Goal: Task Accomplishment & Management: Manage account settings

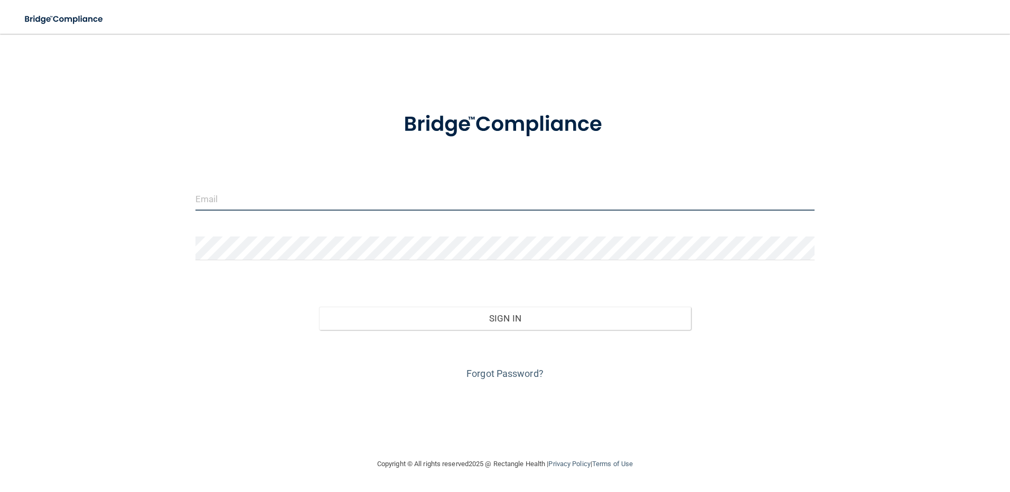
type input "[EMAIL_ADDRESS][DOMAIN_NAME]"
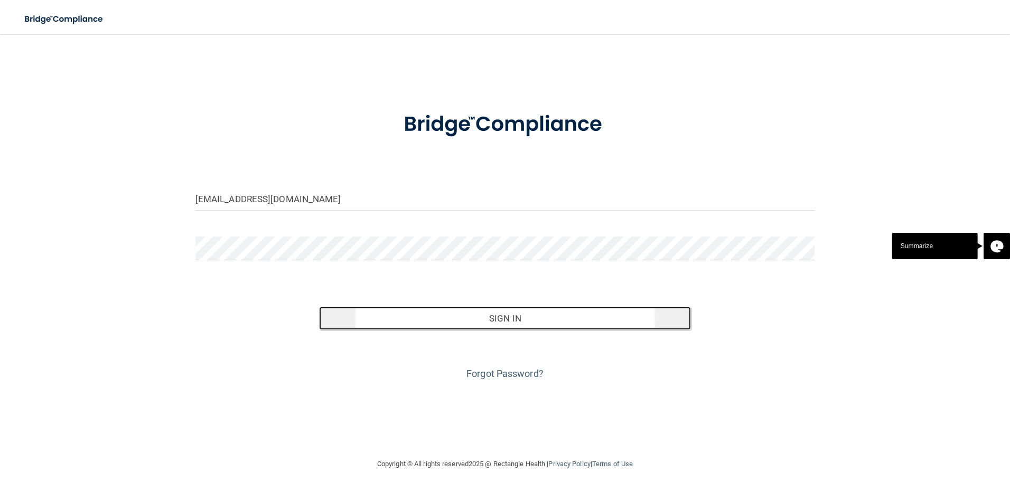
click at [449, 316] on button "Sign In" at bounding box center [505, 318] width 372 height 23
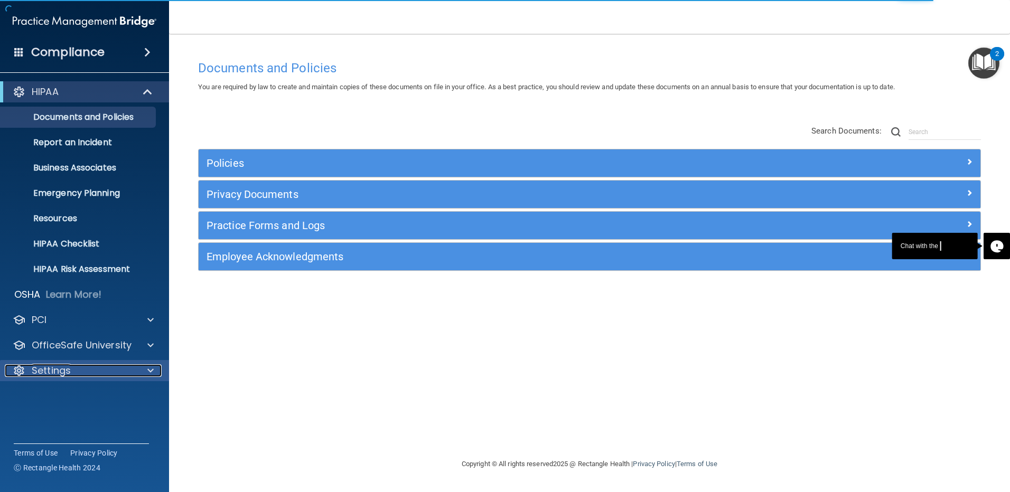
click at [55, 370] on p "Settings" at bounding box center [51, 370] width 39 height 13
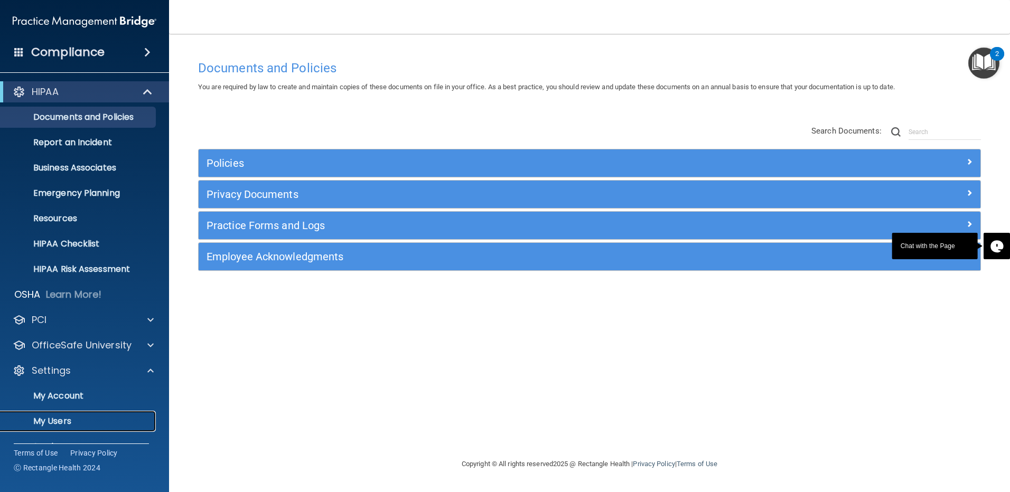
click at [48, 425] on p "My Users" at bounding box center [79, 421] width 144 height 11
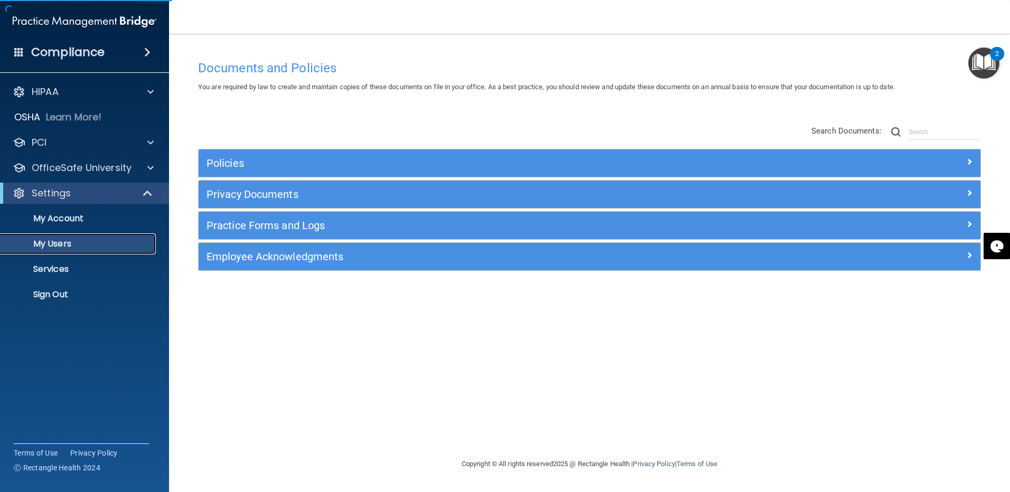
select select "20"
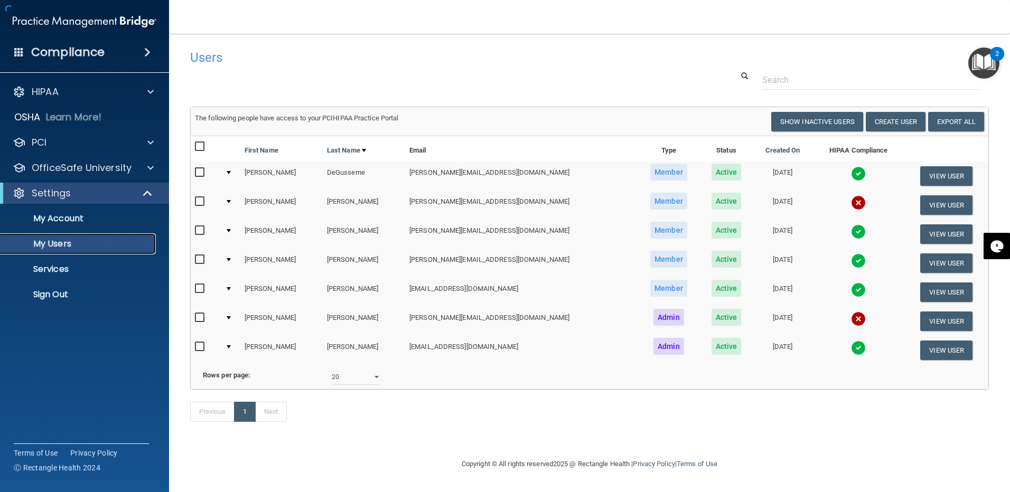
click at [60, 240] on p "My Users" at bounding box center [79, 244] width 144 height 11
click at [926, 196] on button "View User" at bounding box center [946, 205] width 52 height 20
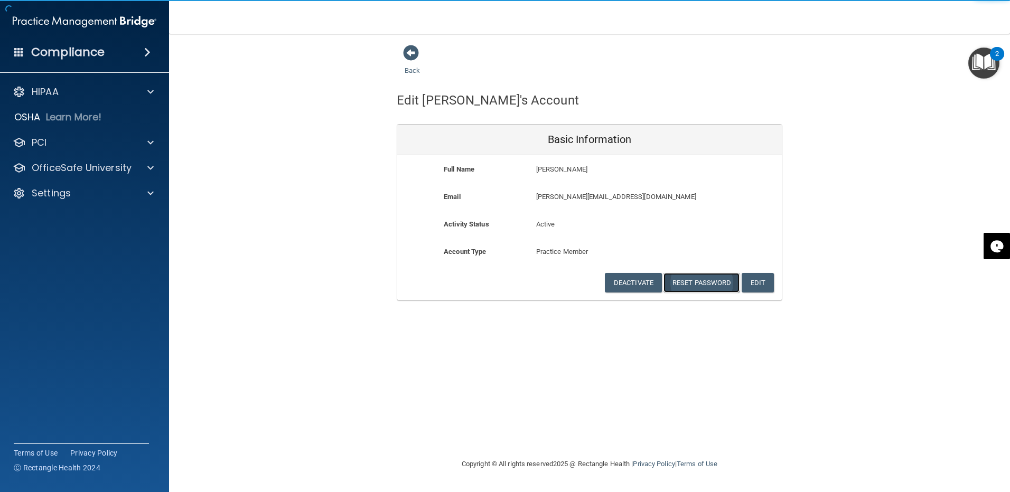
click at [692, 283] on button "Reset Password" at bounding box center [701, 283] width 76 height 20
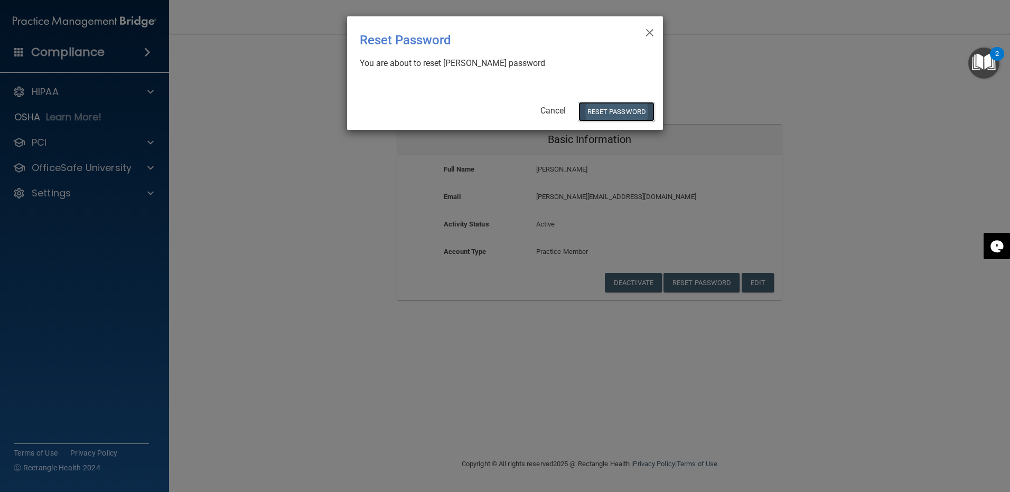
click at [641, 111] on button "Reset Password" at bounding box center [616, 112] width 76 height 20
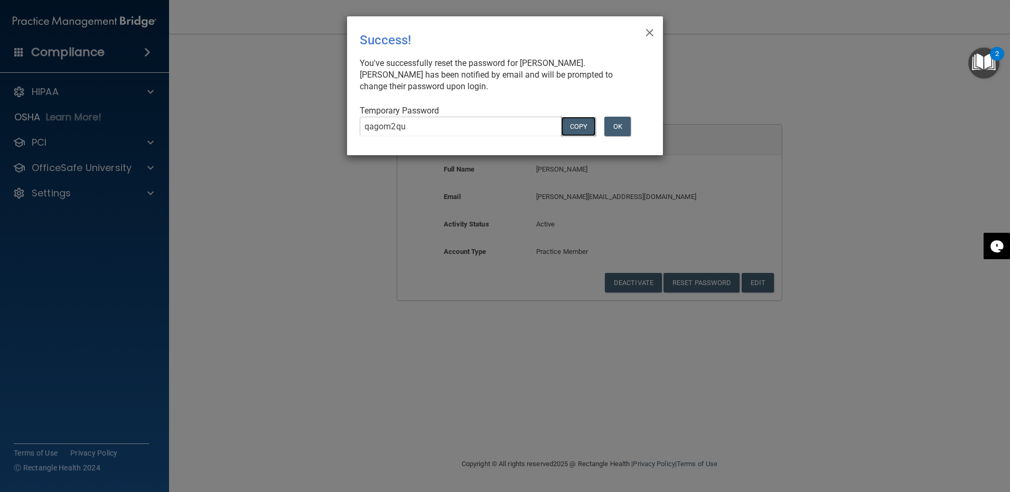
click at [582, 127] on button "COPY" at bounding box center [578, 127] width 35 height 20
click at [613, 126] on button "OK" at bounding box center [617, 127] width 26 height 20
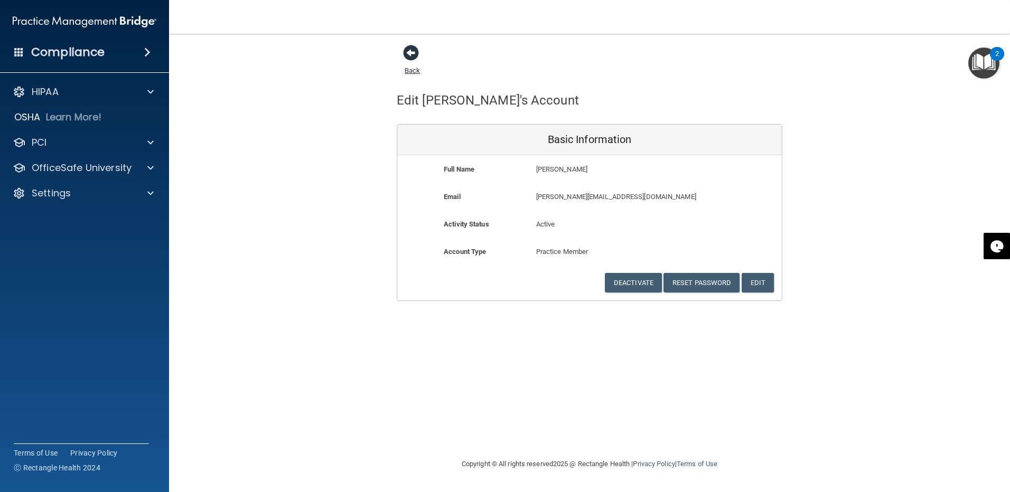
click at [415, 52] on span at bounding box center [411, 53] width 16 height 16
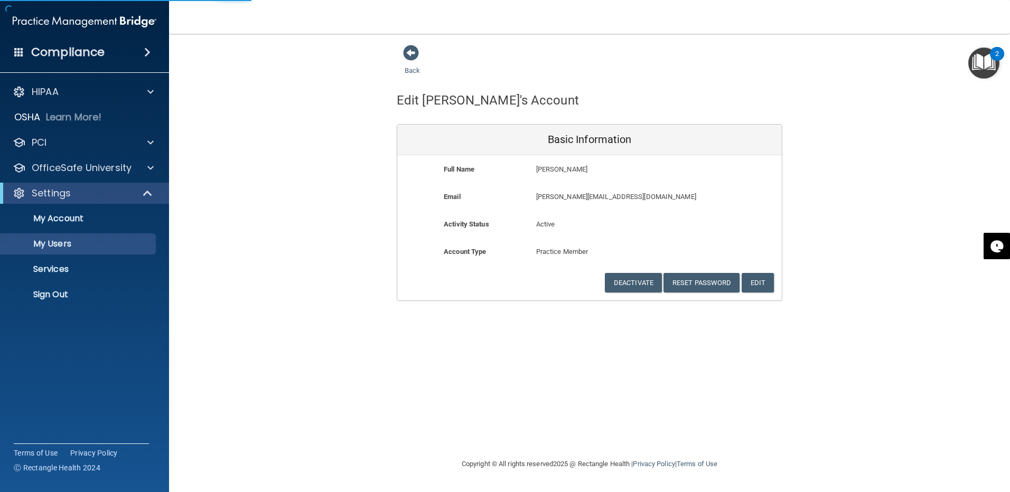
select select "20"
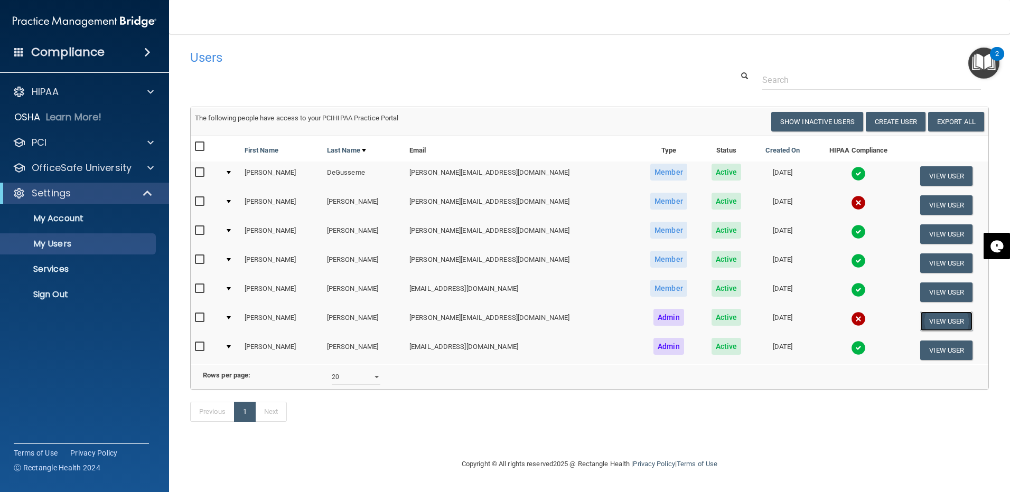
click at [920, 316] on button "View User" at bounding box center [946, 322] width 52 height 20
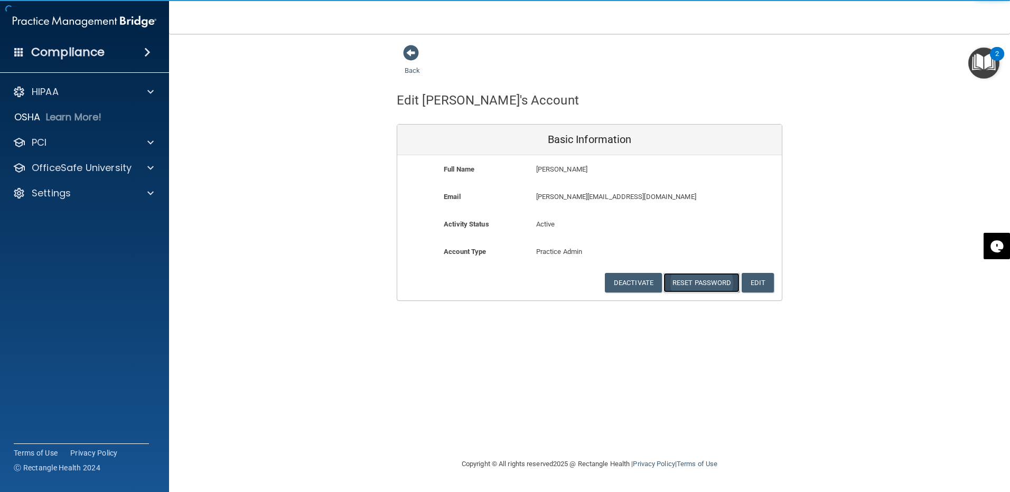
click at [696, 283] on button "Reset Password" at bounding box center [701, 283] width 76 height 20
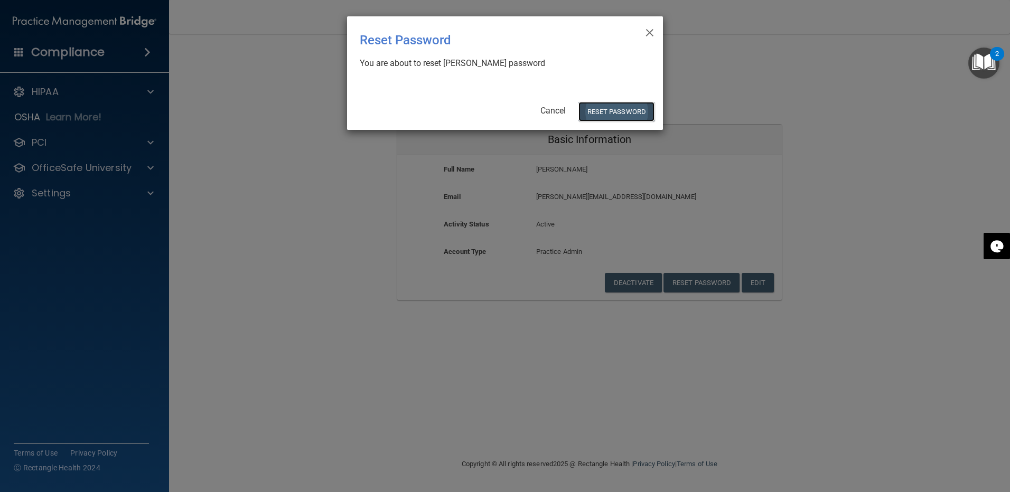
click at [606, 107] on button "Reset Password" at bounding box center [616, 112] width 76 height 20
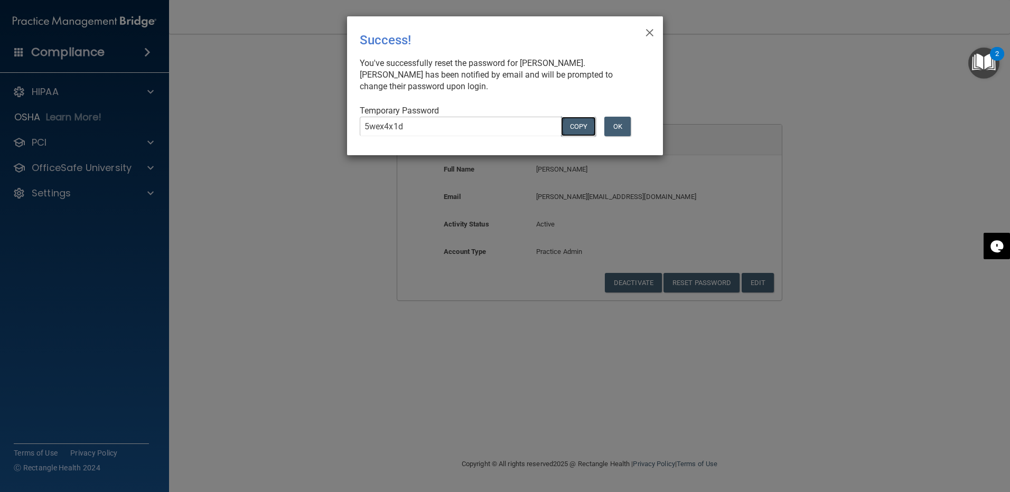
click at [580, 131] on button "COPY" at bounding box center [578, 127] width 35 height 20
click at [637, 125] on div "OK" at bounding box center [625, 127] width 50 height 20
click at [613, 129] on button "OK" at bounding box center [617, 127] width 26 height 20
